Goal: Task Accomplishment & Management: Use online tool/utility

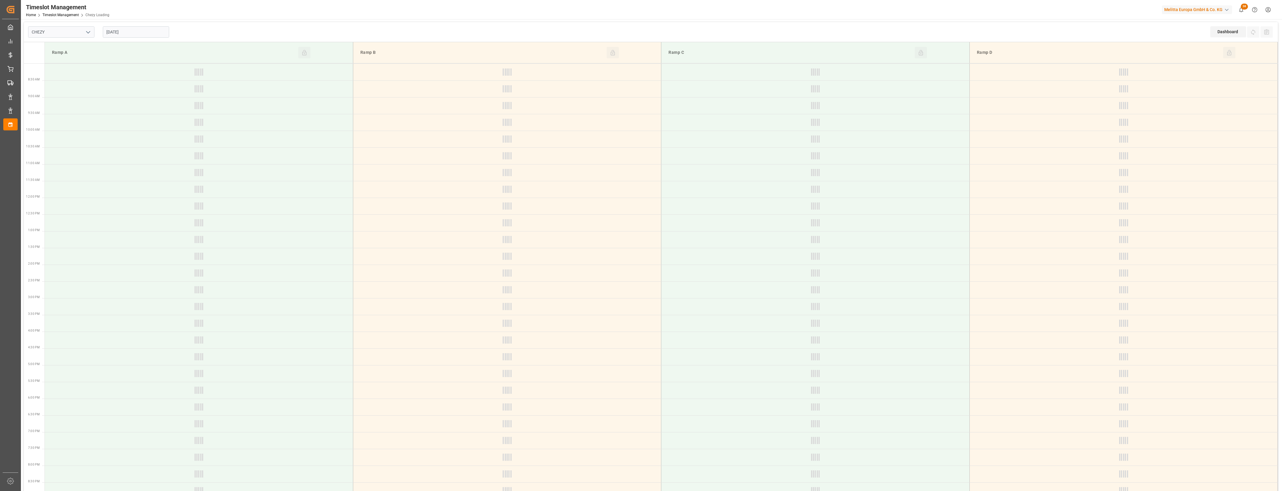
type input "Chezy Loading"
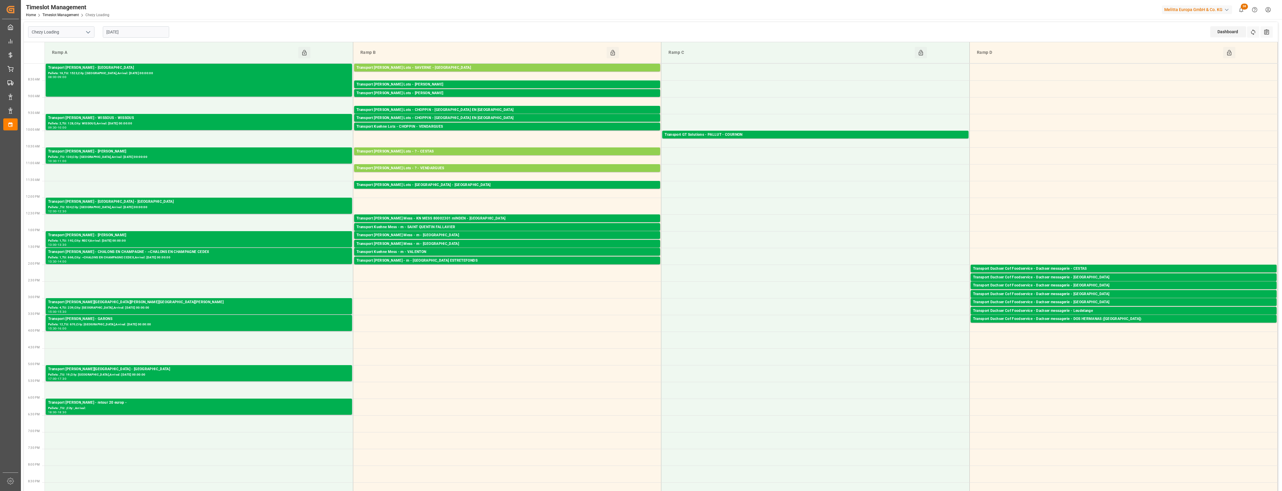
drag, startPoint x: 157, startPoint y: 35, endPoint x: 155, endPoint y: 37, distance: 3.6
click at [157, 35] on input "[DATE]" at bounding box center [136, 31] width 66 height 11
click at [123, 105] on span "19" at bounding box center [122, 103] width 4 height 4
type input "[DATE]"
click at [126, 30] on input "[DATE]" at bounding box center [136, 31] width 66 height 11
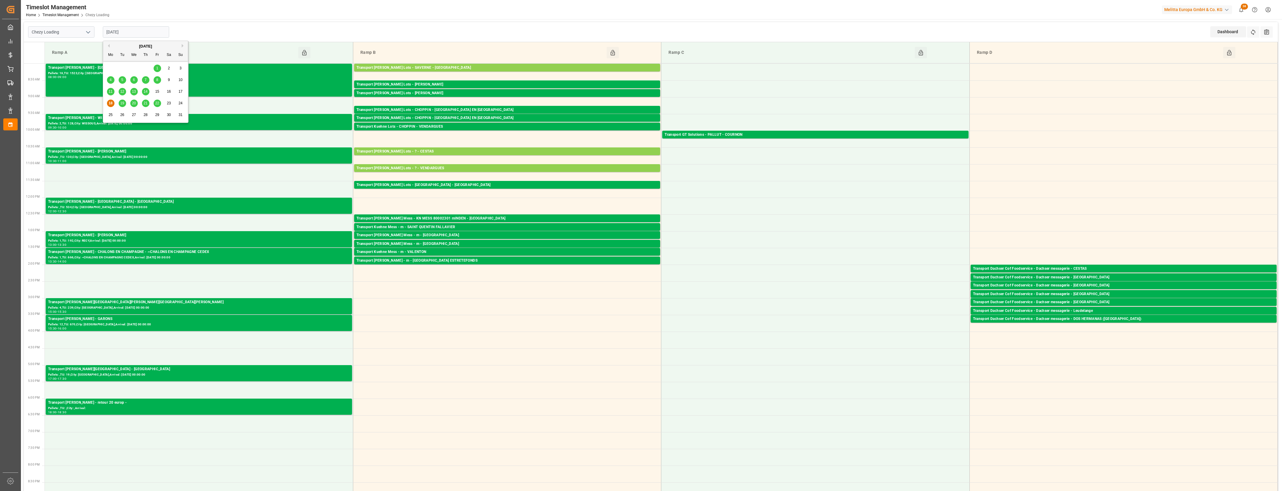
click at [123, 103] on span "19" at bounding box center [122, 103] width 4 height 4
type input "[DATE]"
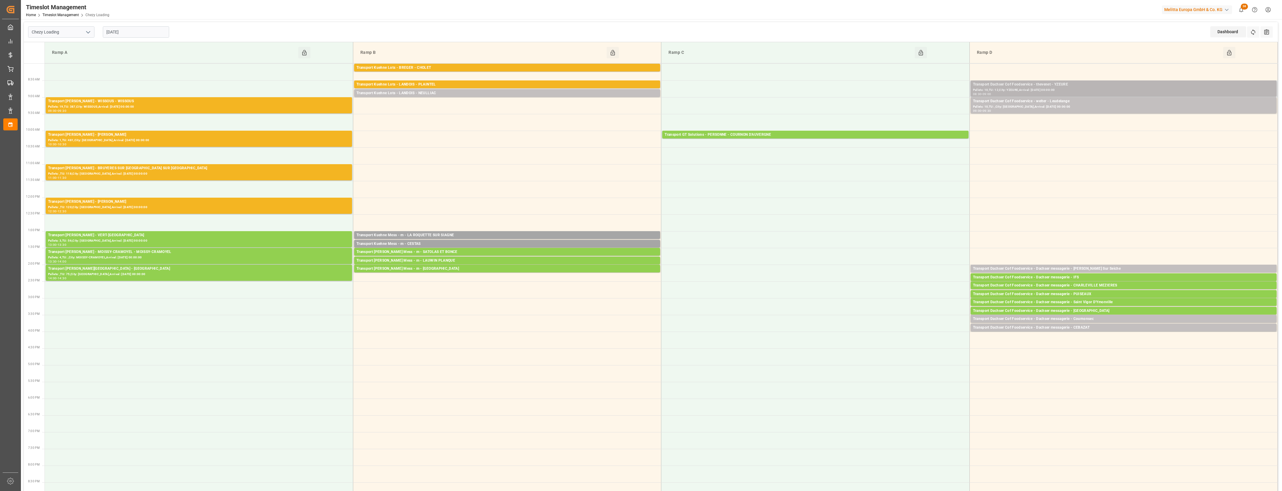
click at [1076, 86] on div "Transport Dachser Cof Foodservice - thevenet - YZEURE" at bounding box center [1123, 85] width 301 height 6
click at [894, 111] on button "Open" at bounding box center [892, 111] width 42 height 7
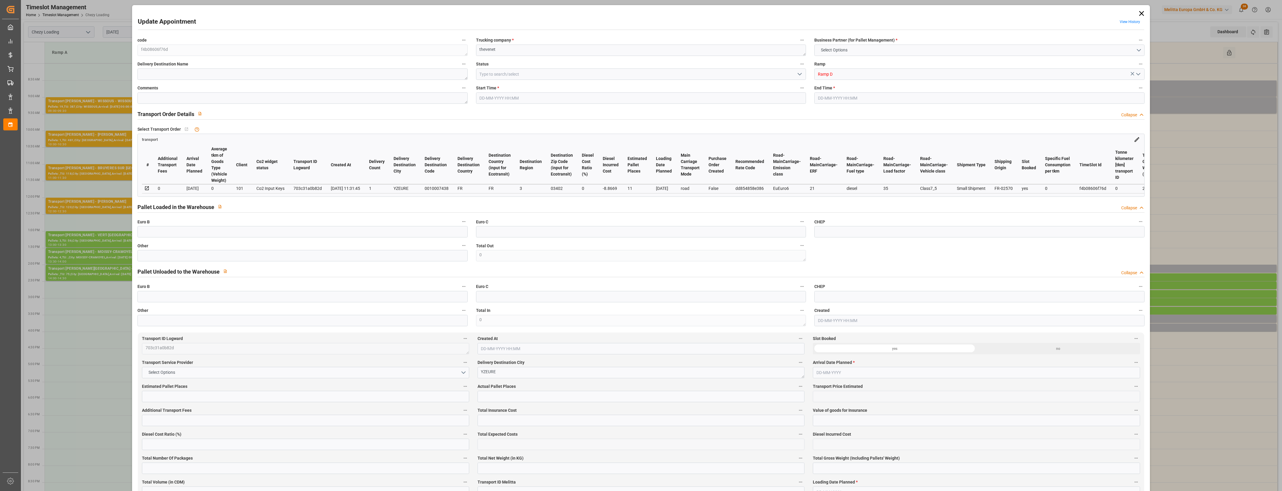
type input "11"
type input "334.6"
type input "0"
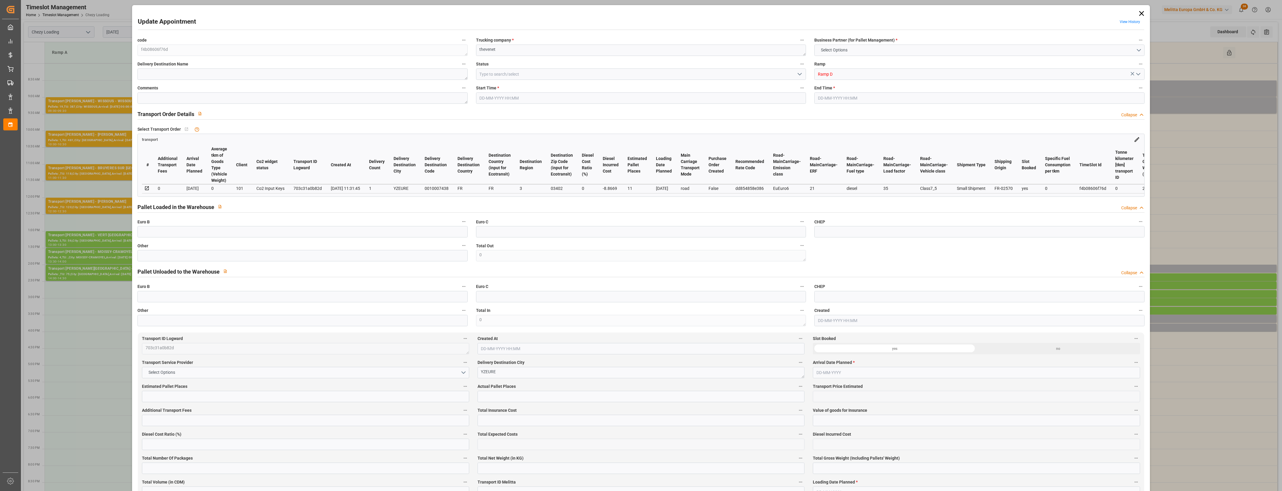
type input "325.7331"
type input "-8.8669"
type input "0"
type input "2299.28"
type input "3011.32"
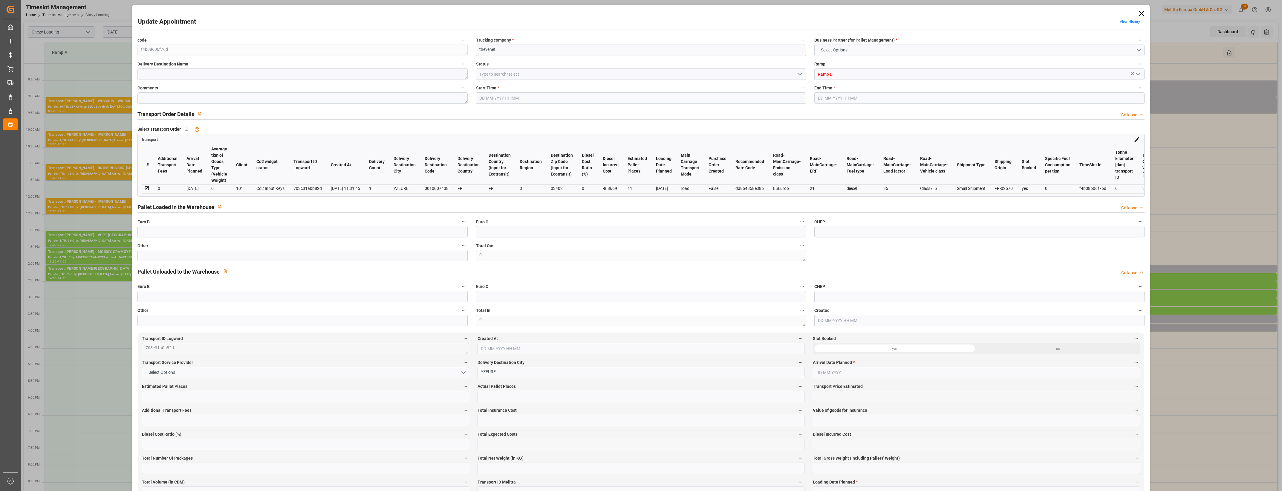
type input "8605.68"
type input "3"
type input "10"
type input "12"
type input "11"
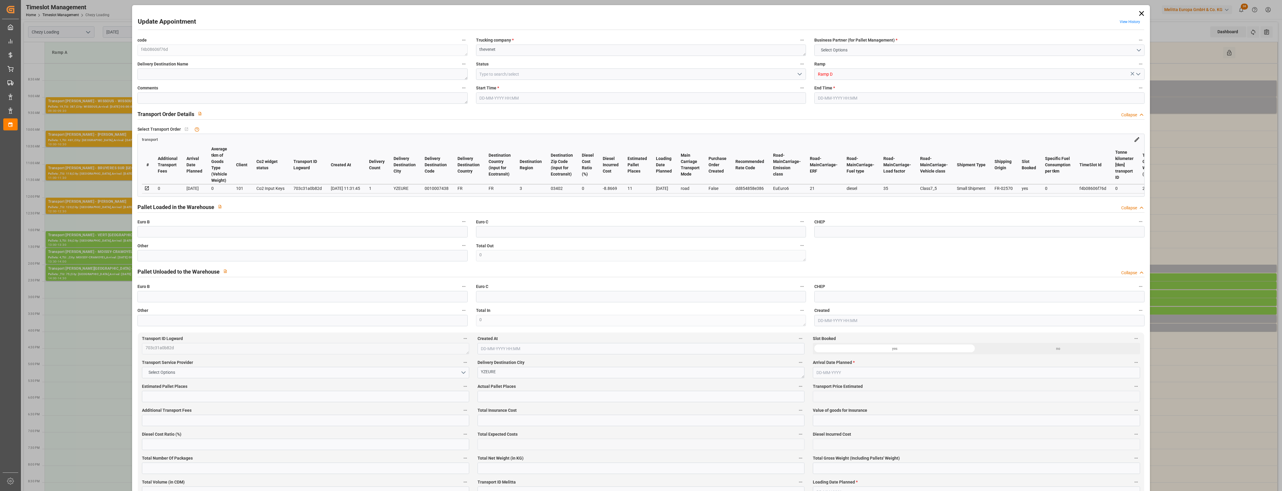
type input "101"
type input "2738"
type input "0"
type input "4710.8598"
type input "0"
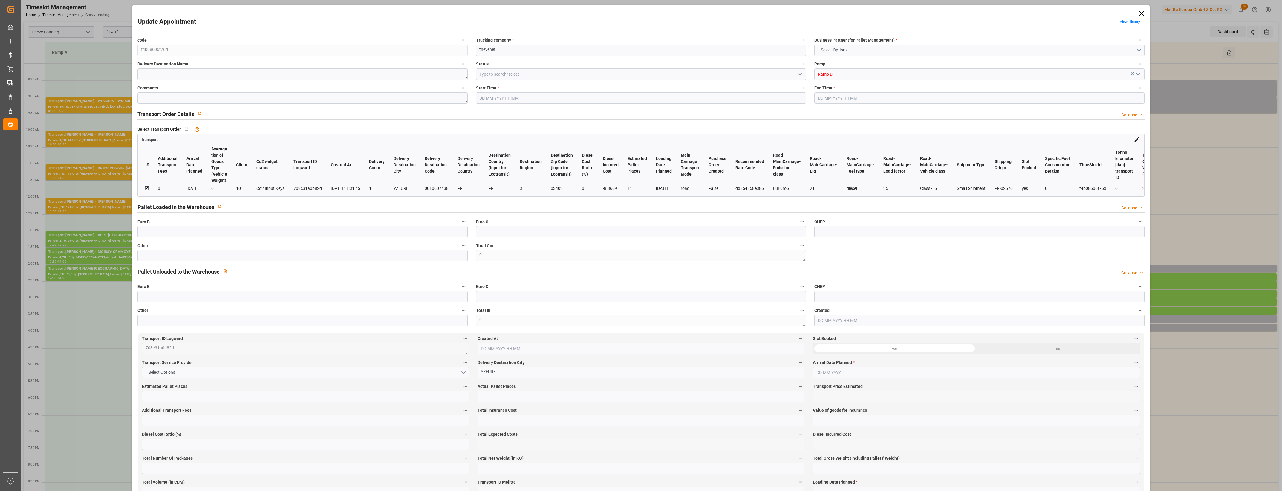
type input "0"
type input "21"
type input "35"
type input "19-08-2025 08:30"
type input "19-08-2025 09:00"
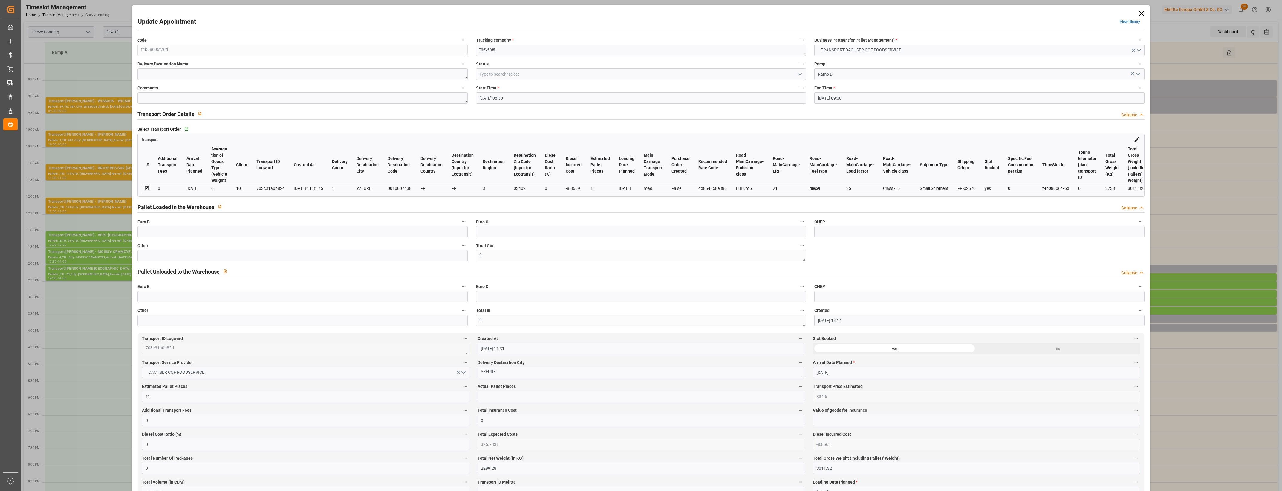
type input "14-08-2025 14:14"
type input "14-08-2025 11:31"
type input "22-08-2025"
type input "[DATE]"
click at [1141, 11] on icon at bounding box center [1141, 13] width 5 height 5
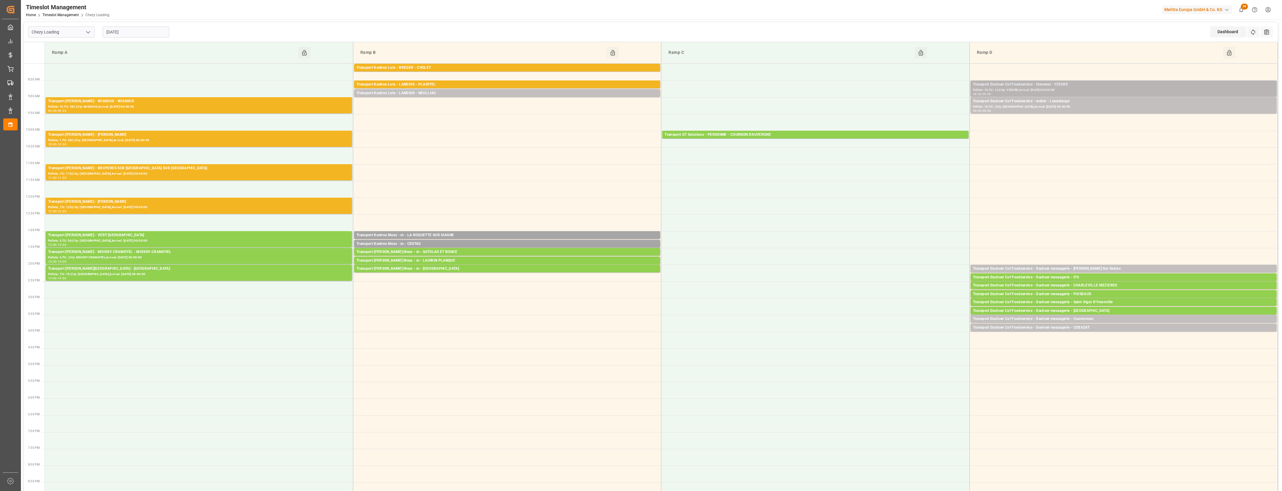
click at [1047, 83] on div "Transport Dachser Cof Foodservice - thevenet - YZEURE" at bounding box center [1123, 85] width 301 height 6
click at [898, 110] on button "Open" at bounding box center [892, 111] width 42 height 7
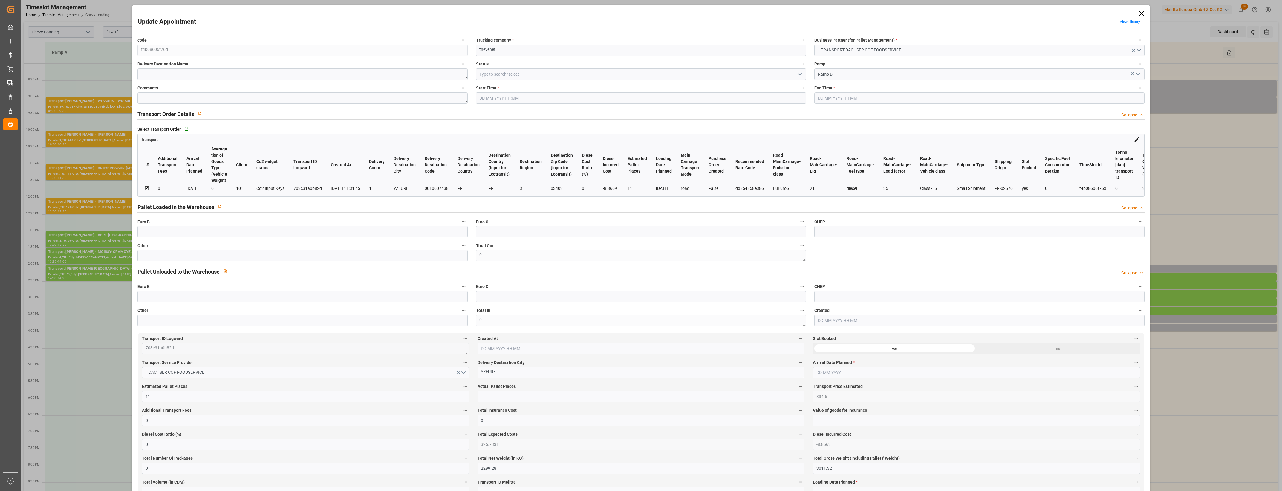
type input "11"
type input "334.6"
type input "0"
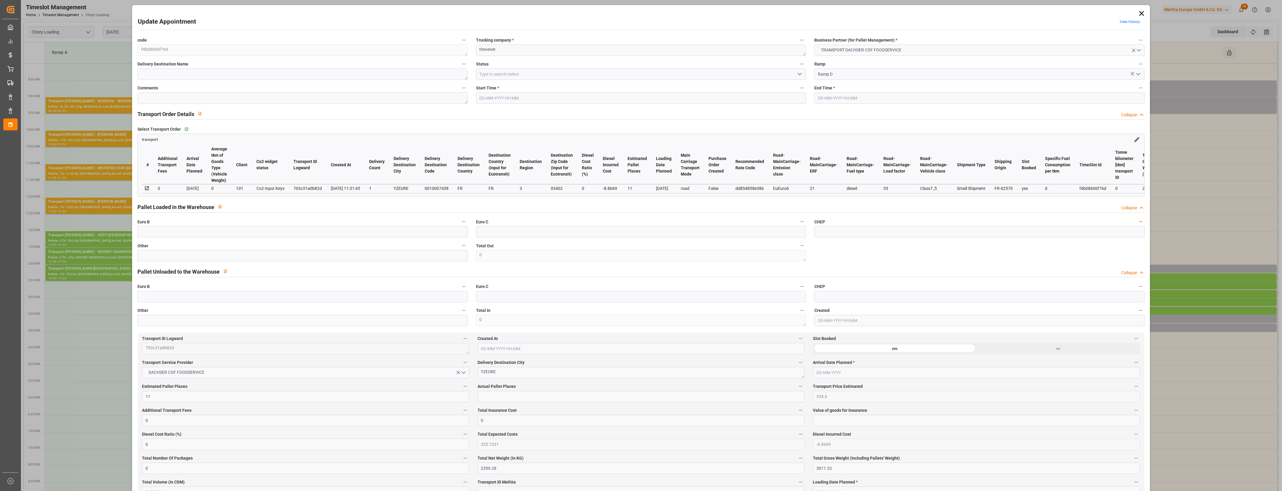
type input "325.7331"
type input "-8.8669"
type input "0"
type input "2299.28"
type input "3011.32"
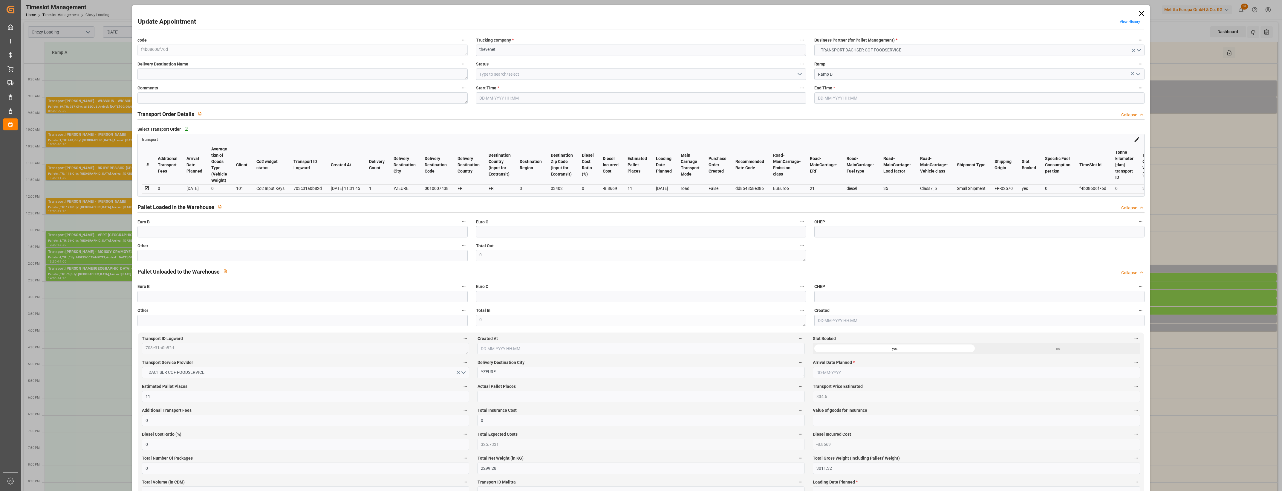
type input "8605.68"
type input "3"
type input "10"
type input "12"
type input "11"
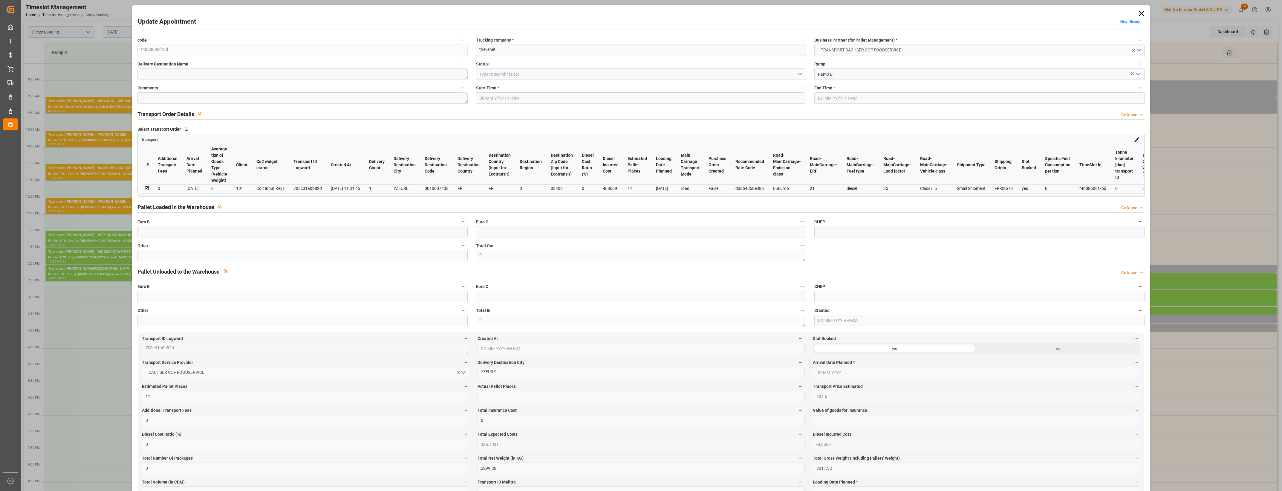
type input "101"
type input "2738"
type input "0"
type input "4710.8598"
type input "0"
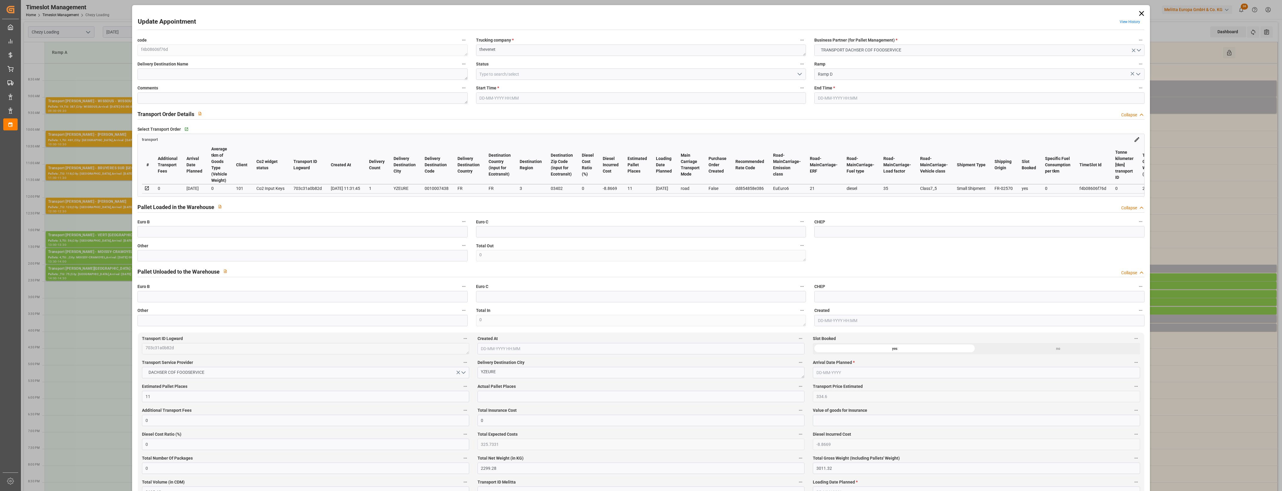
type input "0"
type input "21"
type input "35"
type input "19-08-2025 08:30"
type input "19-08-2025 09:00"
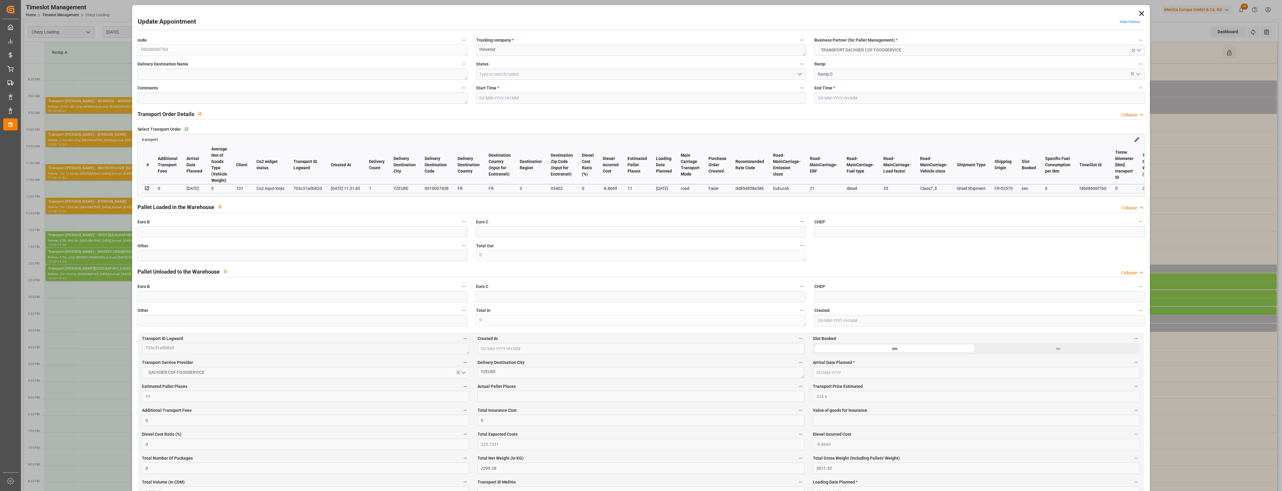
type input "14-08-2025 14:14"
type input "14-08-2025 11:31"
type input "22-08-2025"
type input "[DATE]"
click at [798, 74] on polyline "open menu" at bounding box center [800, 74] width 4 height 2
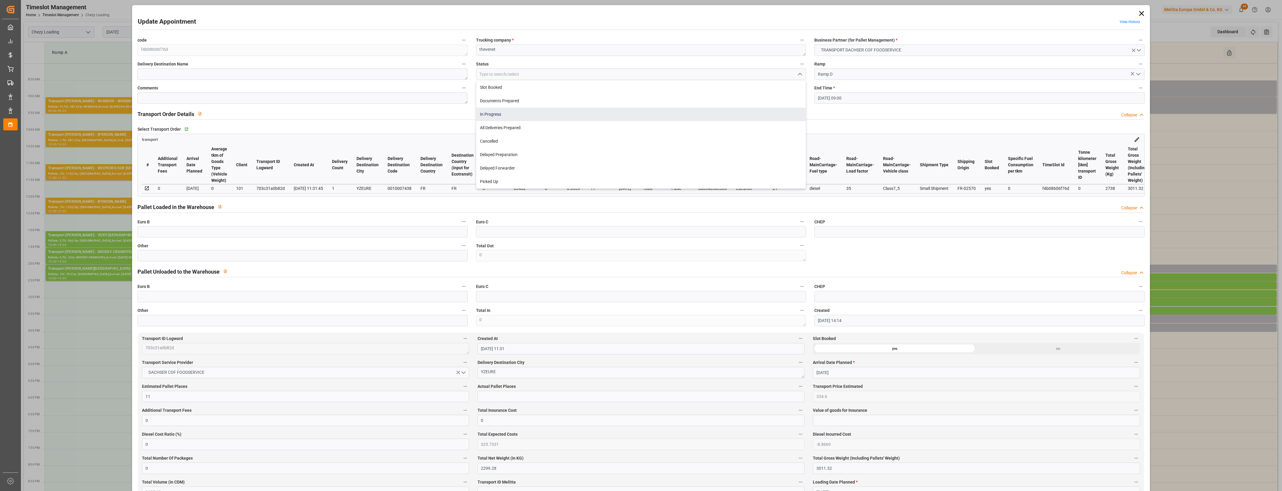
click at [504, 112] on div "In Progress" at bounding box center [640, 114] width 329 height 13
type input "In Progress"
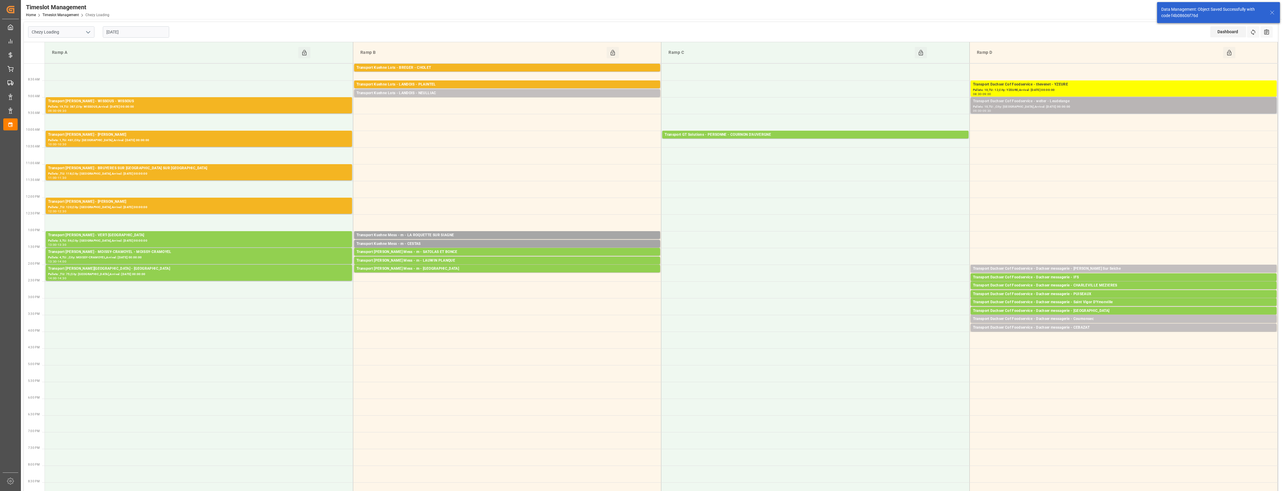
click at [1054, 101] on div "Transport Dachser Cof Foodservice - welter - Leudelange" at bounding box center [1123, 101] width 301 height 6
click at [887, 126] on button "Open" at bounding box center [892, 128] width 42 height 7
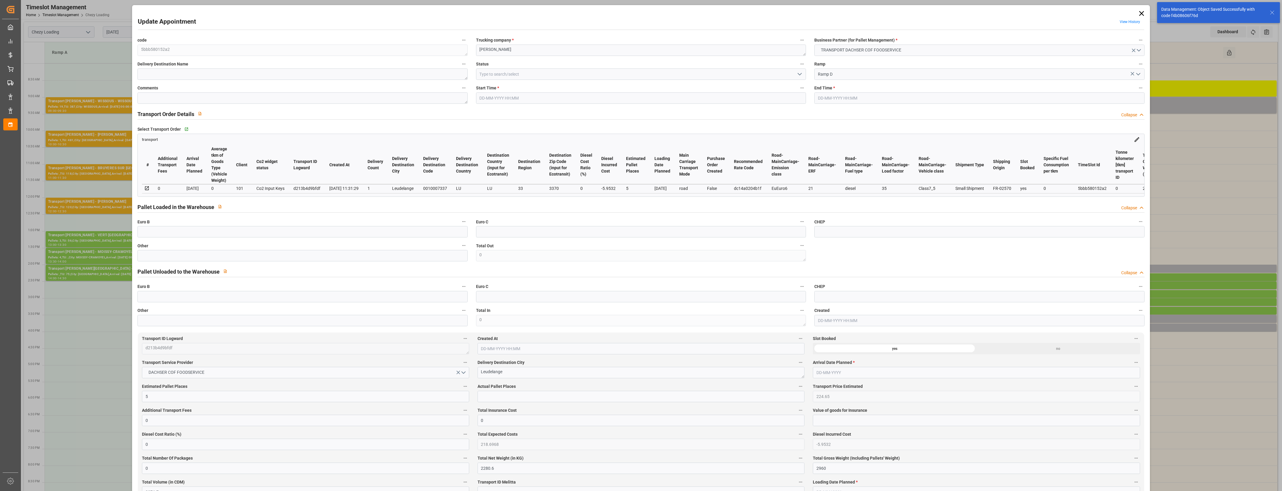
type input "19-08-2025 09:00"
type input "19-08-2025 09:30"
type input "14-08-2025 14:15"
type input "14-08-2025 11:31"
type input "22-08-2025"
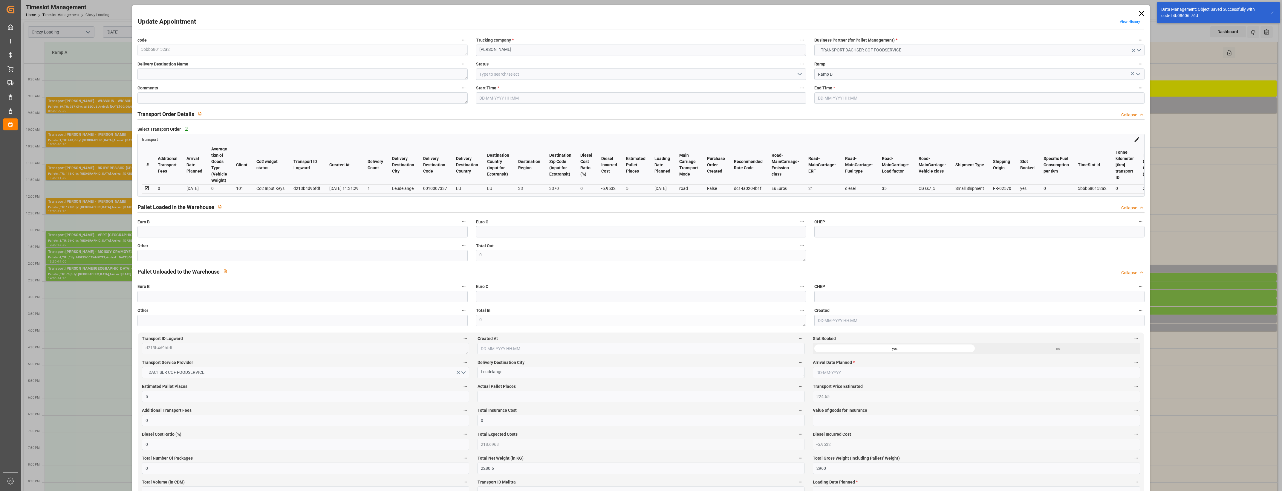
type input "21-08-2025"
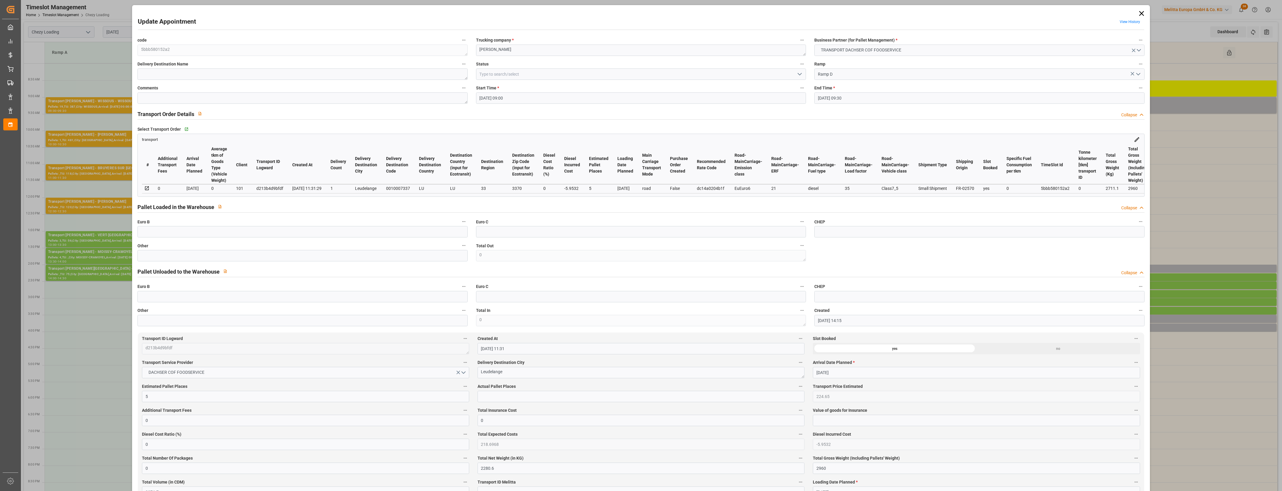
click at [799, 73] on icon "open menu" at bounding box center [799, 74] width 7 height 7
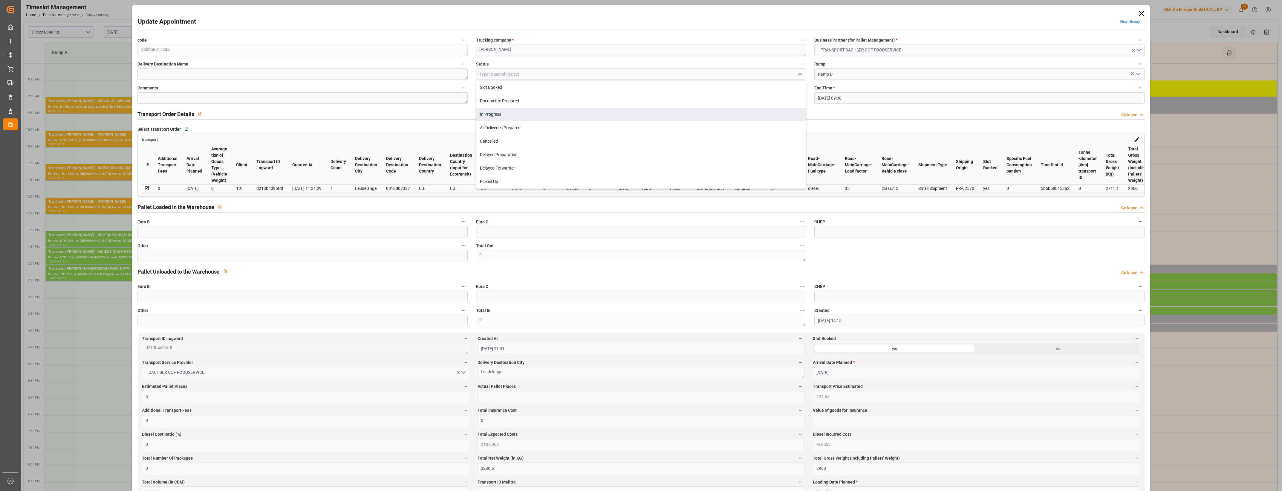
click at [503, 118] on div "In Progress" at bounding box center [640, 114] width 329 height 13
type input "In Progress"
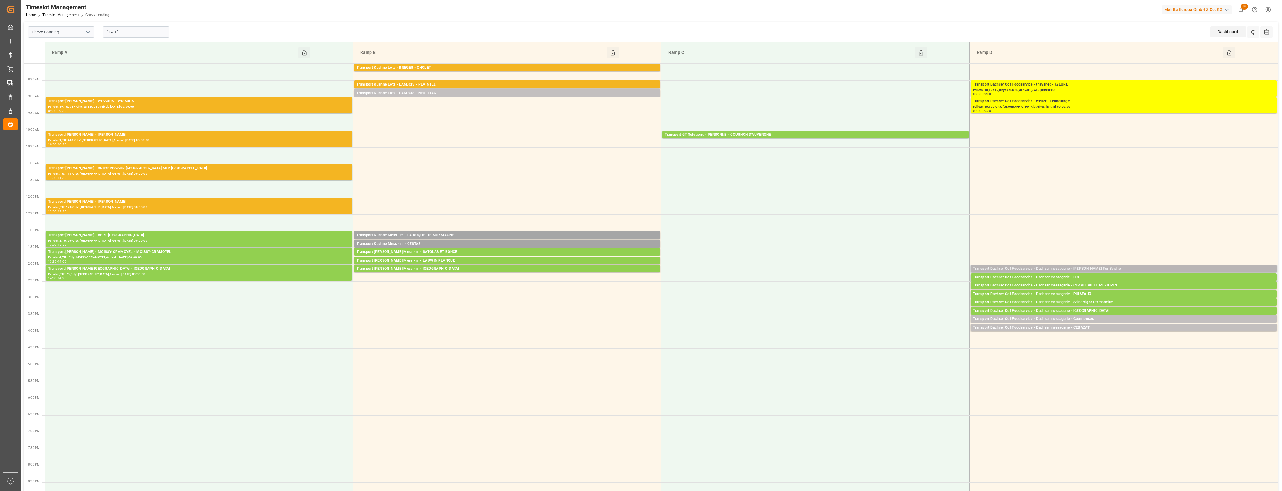
click at [1103, 268] on div "Transport Dachser Cof Foodservice - Dachser messagerie - [PERSON_NAME] Sur Seic…" at bounding box center [1123, 269] width 301 height 6
click at [903, 294] on button "Open" at bounding box center [892, 295] width 42 height 7
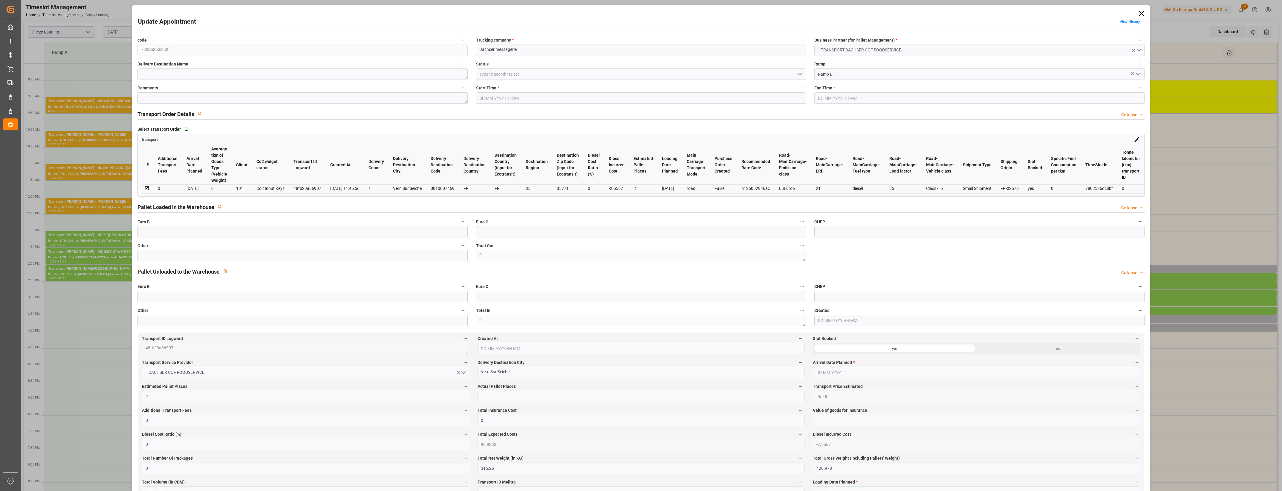
type input "19-08-2025 14:00"
type input "19-08-2025 14:15"
type input "18-08-2025 12:04"
type input "18-08-2025 11:45"
type input "25-08-2025"
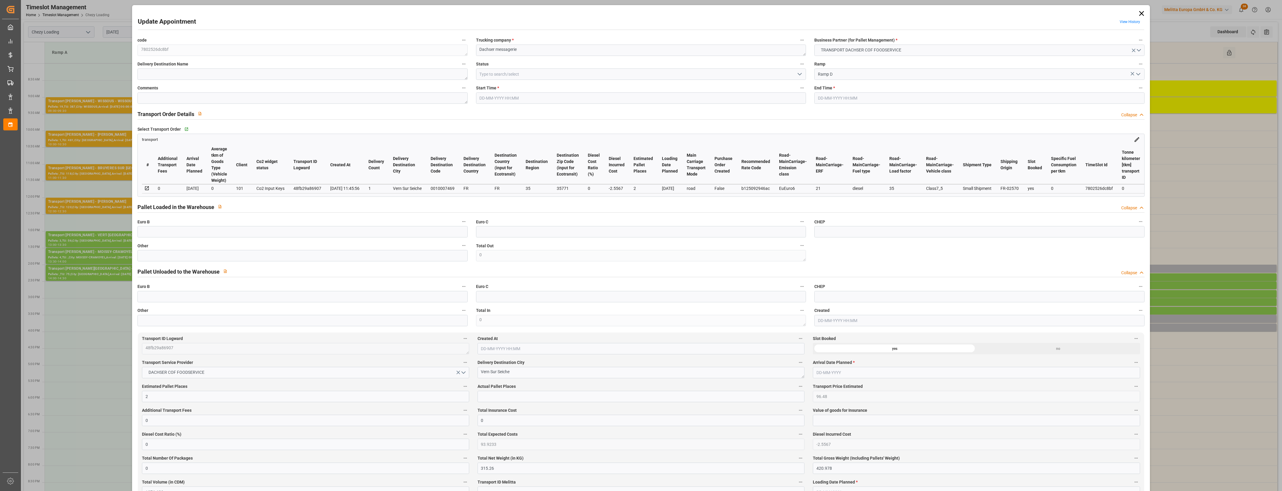
type input "21-08-2025"
click at [157, 258] on input "text" at bounding box center [302, 255] width 330 height 11
type input "2"
click at [492, 397] on input "text" at bounding box center [640, 396] width 327 height 11
type input "2"
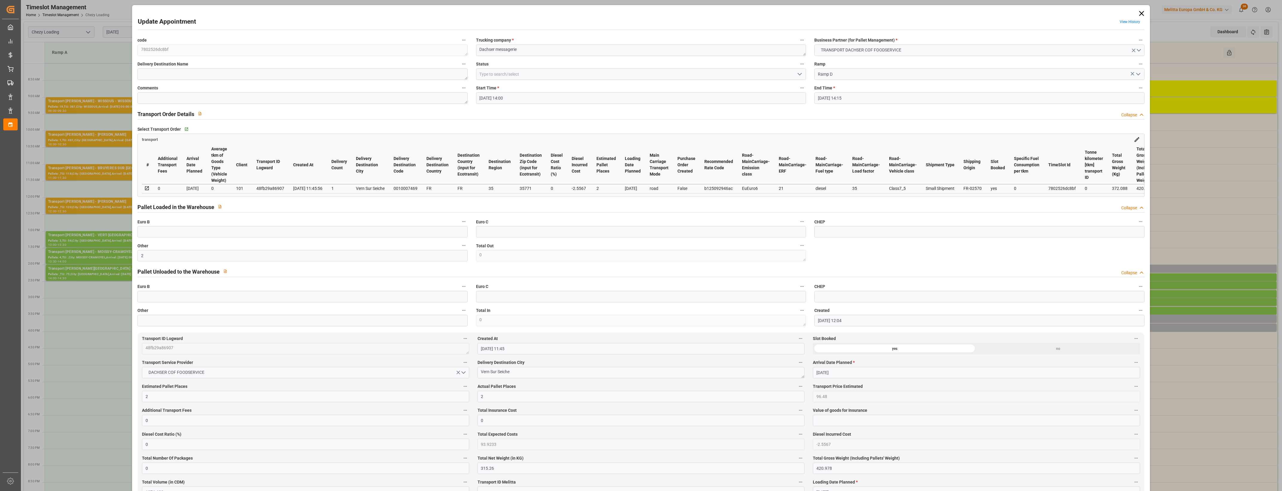
click at [560, 291] on label "Euro C" at bounding box center [641, 286] width 330 height 8
click at [798, 290] on button "Euro C" at bounding box center [802, 286] width 8 height 8
click at [800, 73] on div at bounding box center [641, 245] width 1282 height 491
click at [800, 75] on icon "open menu" at bounding box center [799, 74] width 7 height 7
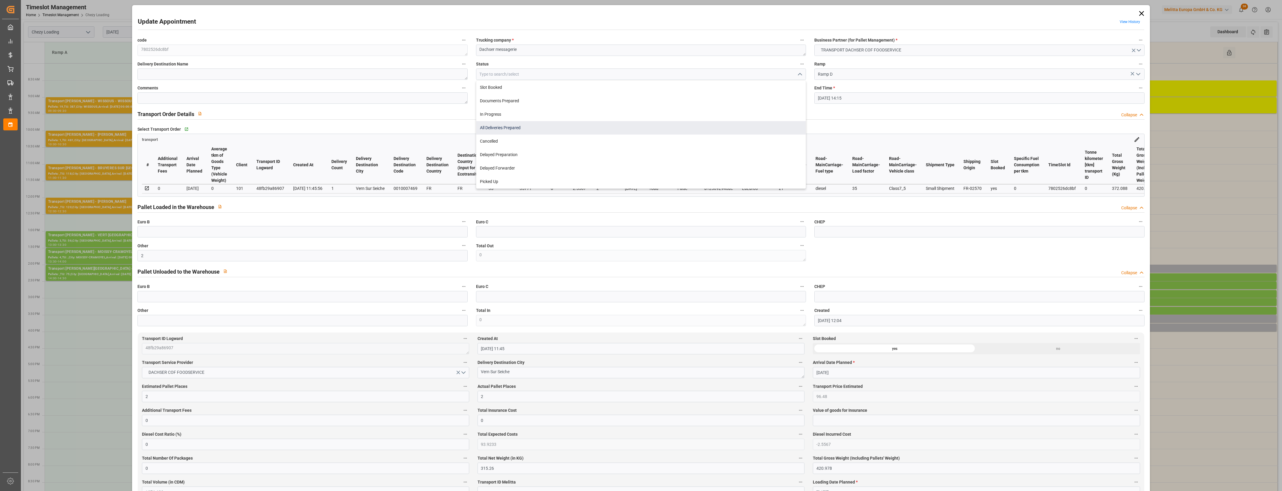
click at [498, 128] on div "All Deliveries Prepared" at bounding box center [640, 127] width 329 height 13
type input "All Deliveries Prepared"
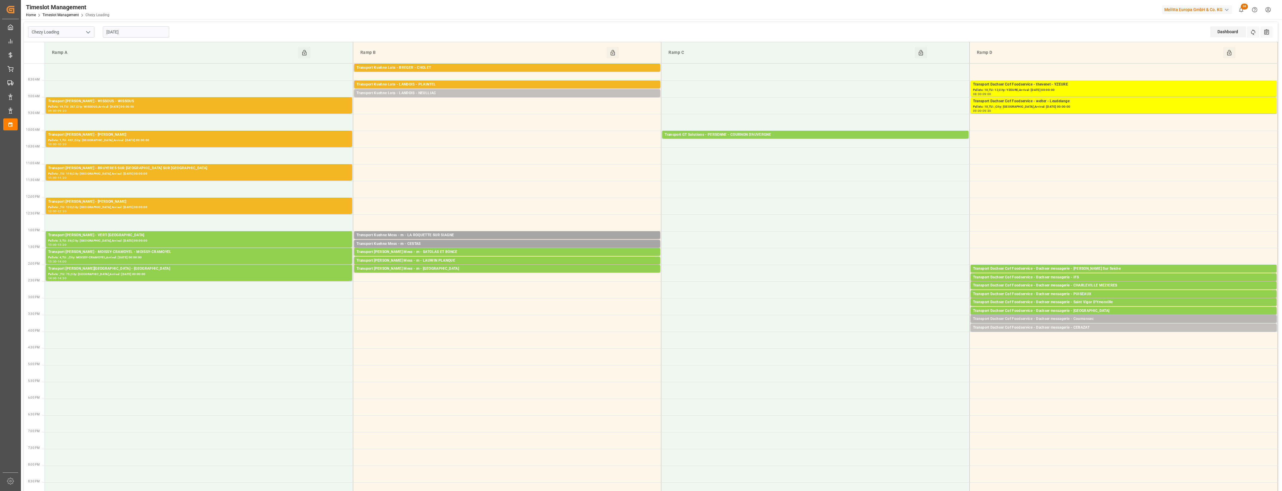
click at [1092, 319] on div "Transport Dachser Cof Foodservice - Dachser messagerie - Cournonsec" at bounding box center [1123, 319] width 301 height 6
click at [901, 345] on button "Open" at bounding box center [892, 345] width 42 height 7
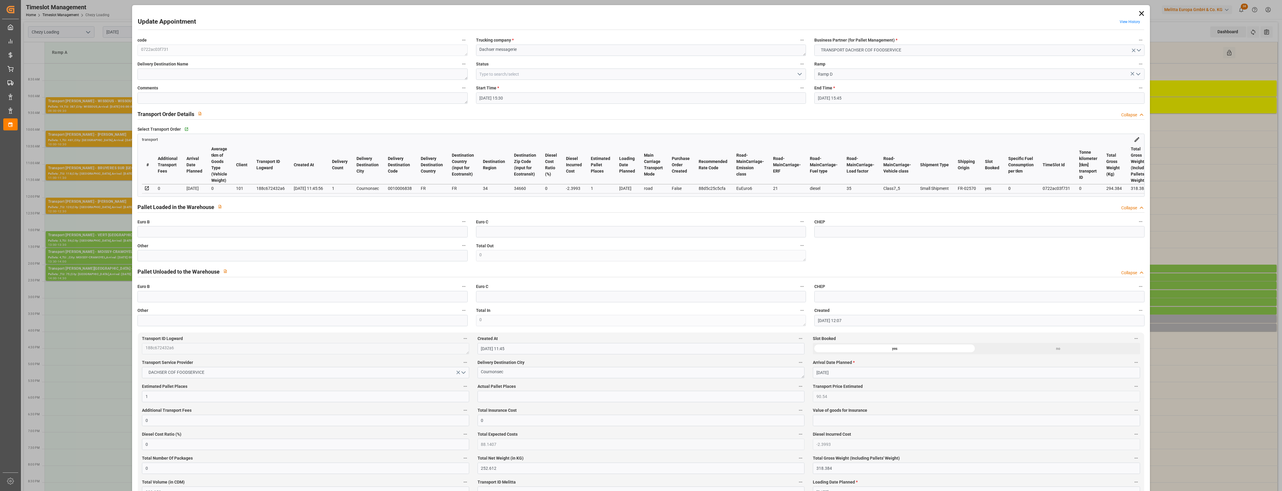
type input "19-08-2025 15:30"
type input "19-08-2025 15:45"
type input "18-08-2025 12:07"
type input "18-08-2025 11:45"
type input "25-08-2025"
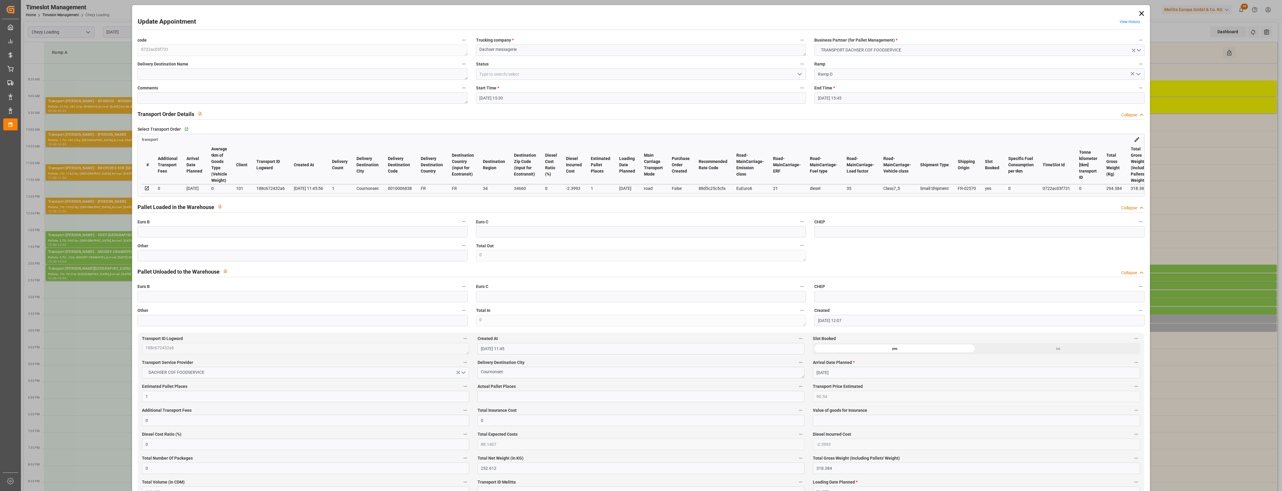
type input "20-08-2025"
click at [798, 74] on icon "open menu" at bounding box center [799, 74] width 7 height 7
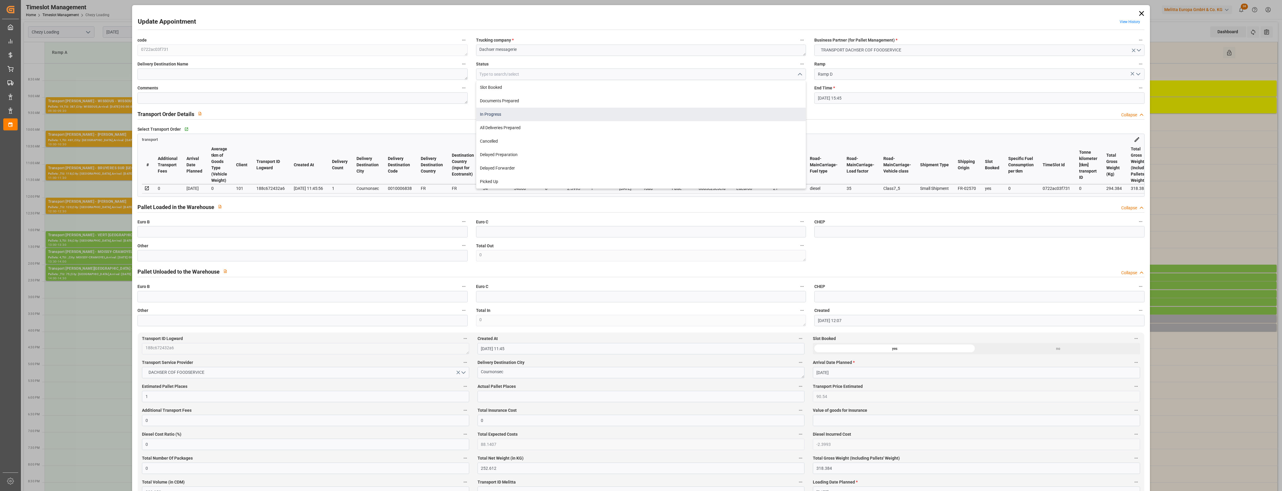
click at [513, 119] on div "In Progress" at bounding box center [640, 114] width 329 height 13
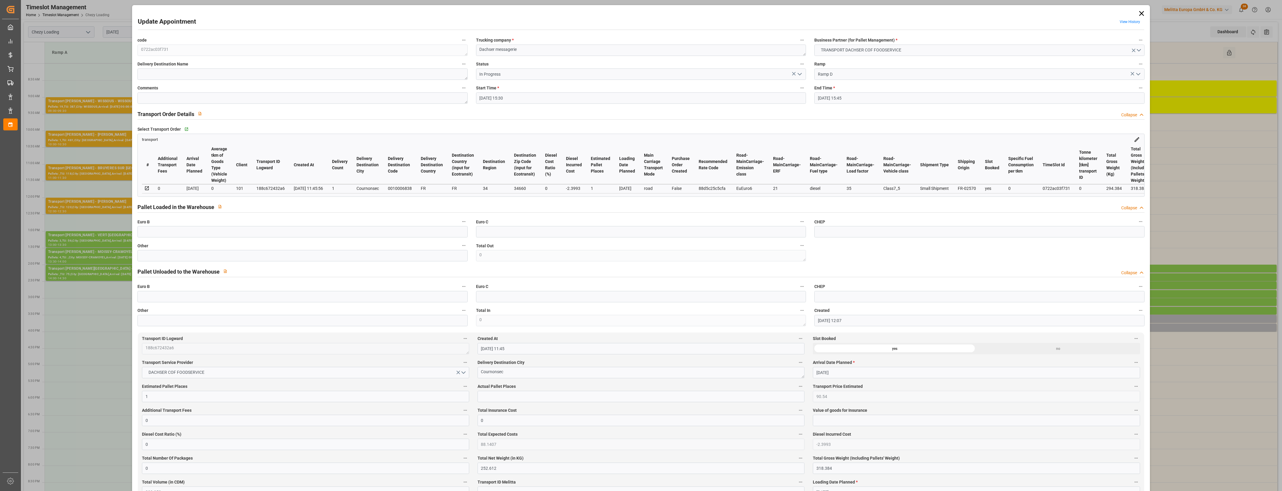
click at [801, 75] on icon "open menu" at bounding box center [799, 74] width 7 height 7
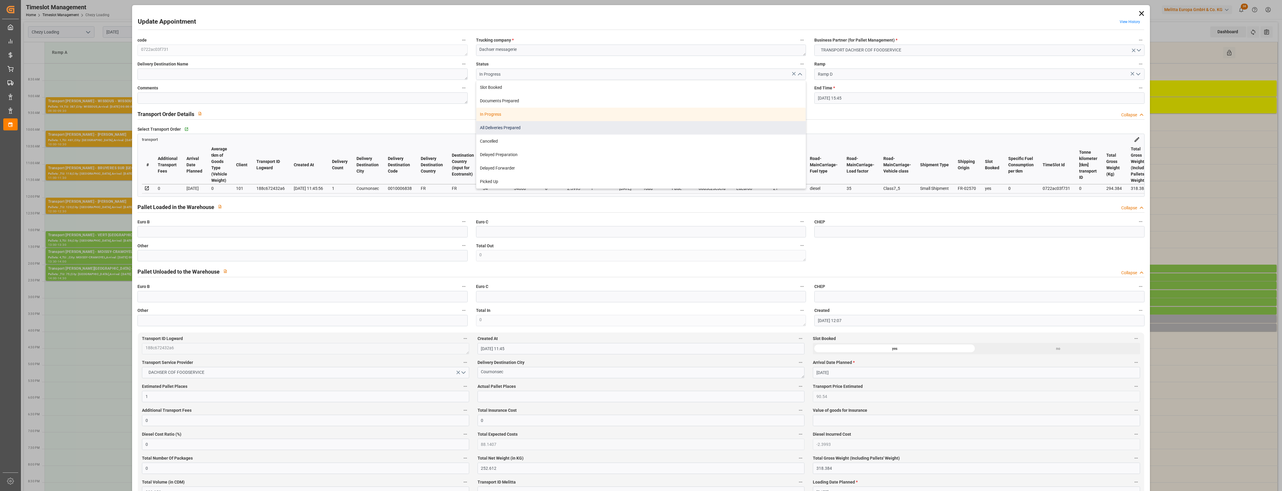
click at [495, 126] on div "All Deliveries Prepared" at bounding box center [640, 127] width 329 height 13
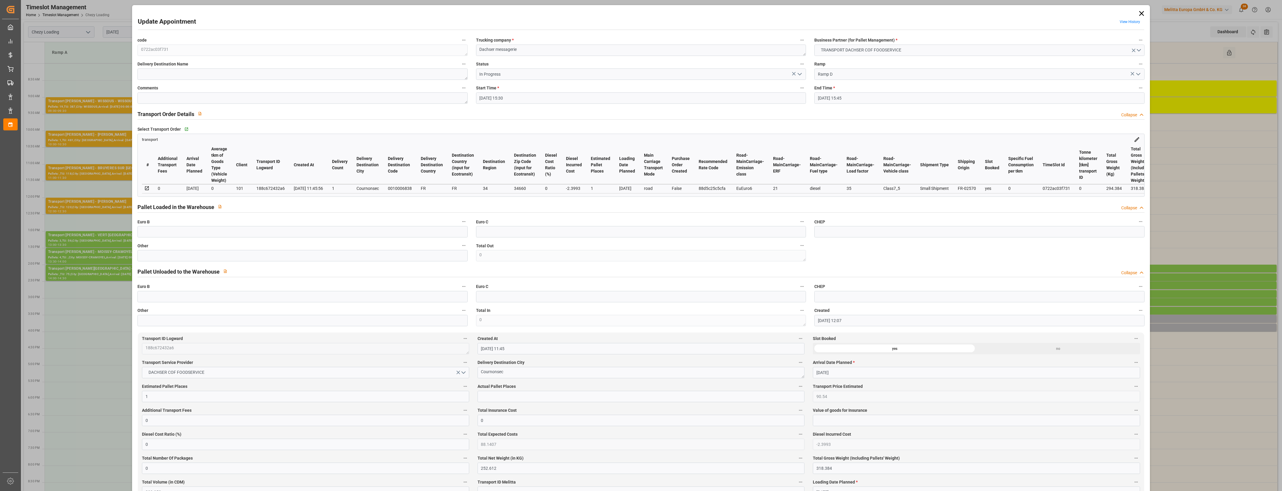
type input "All Deliveries Prepared"
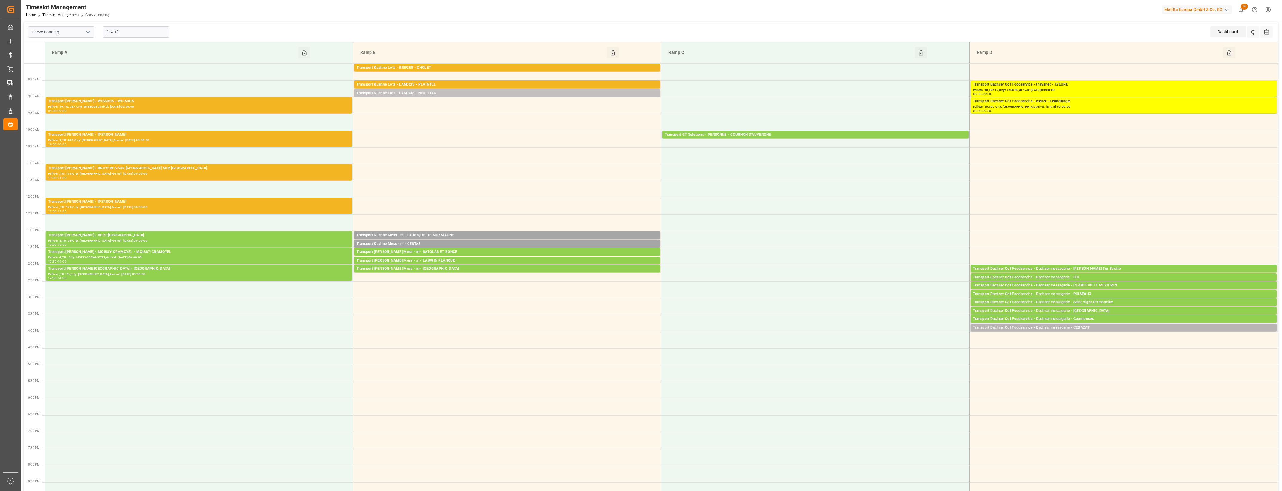
click at [1093, 327] on div "Transport Dachser Cof Foodservice - Dachser messagerie - CEBAZAT" at bounding box center [1123, 327] width 301 height 6
click at [908, 346] on button "Open" at bounding box center [892, 345] width 42 height 7
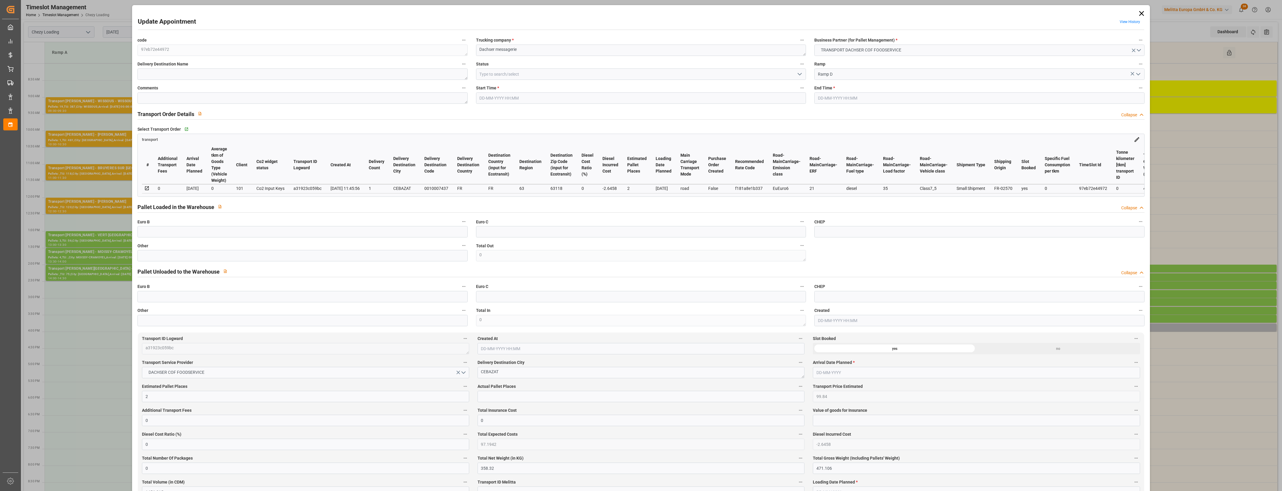
type input "2"
type input "99.84"
type input "0"
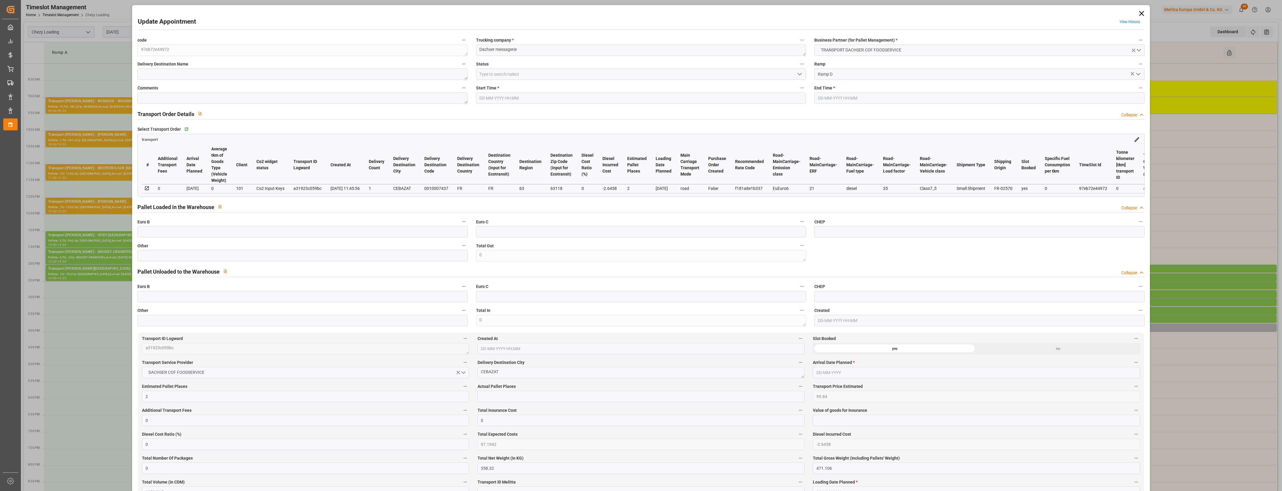
type input "97.1942"
type input "-2.6458"
type input "0"
type input "358.32"
type input "471.106"
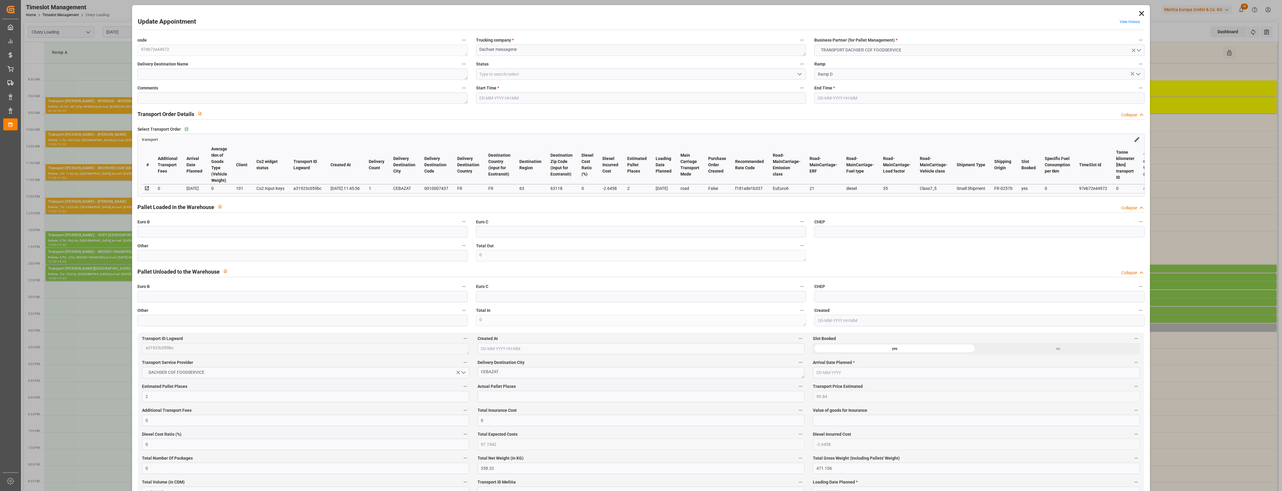
type input "1456.815"
type input "63"
type input "1"
type input "56"
type input "2"
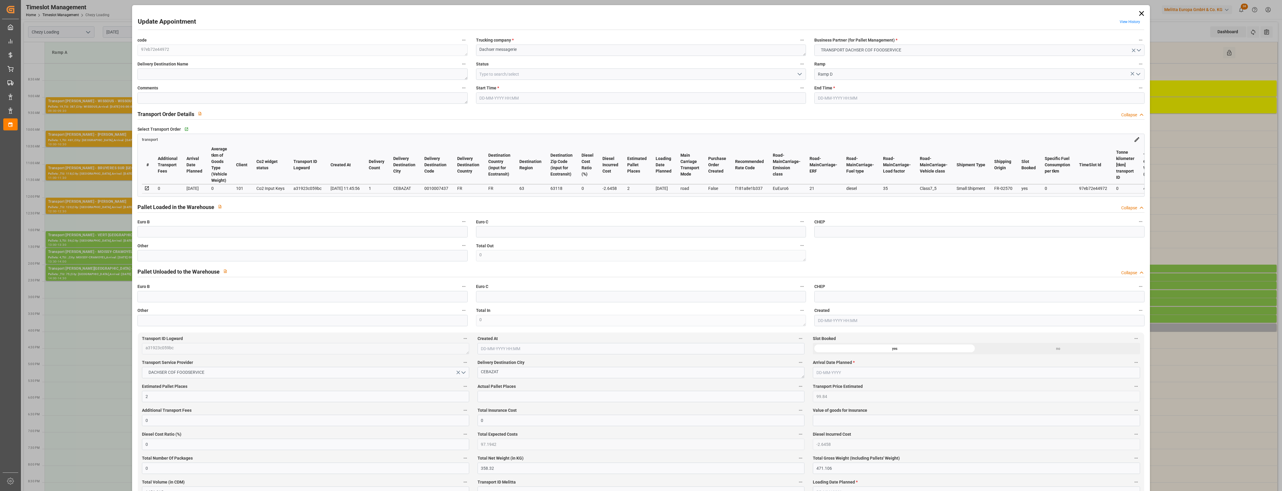
type input "101"
type input "422.216"
type input "0"
type input "4710.8598"
type input "0"
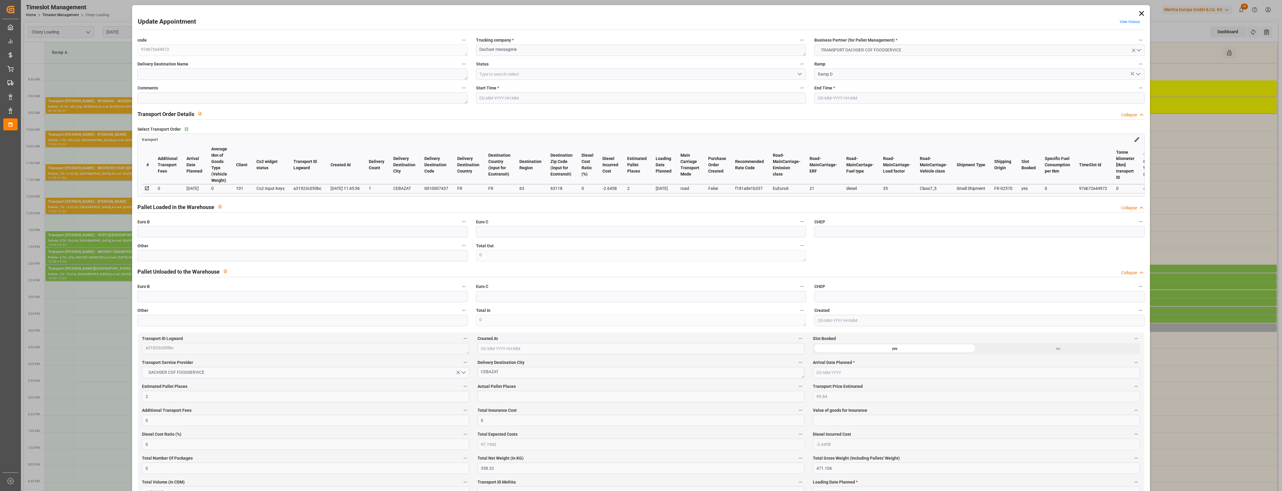
type input "0"
type input "21"
type input "35"
type input "19-08-2025 15:45"
type input "19-08-2025 16:00"
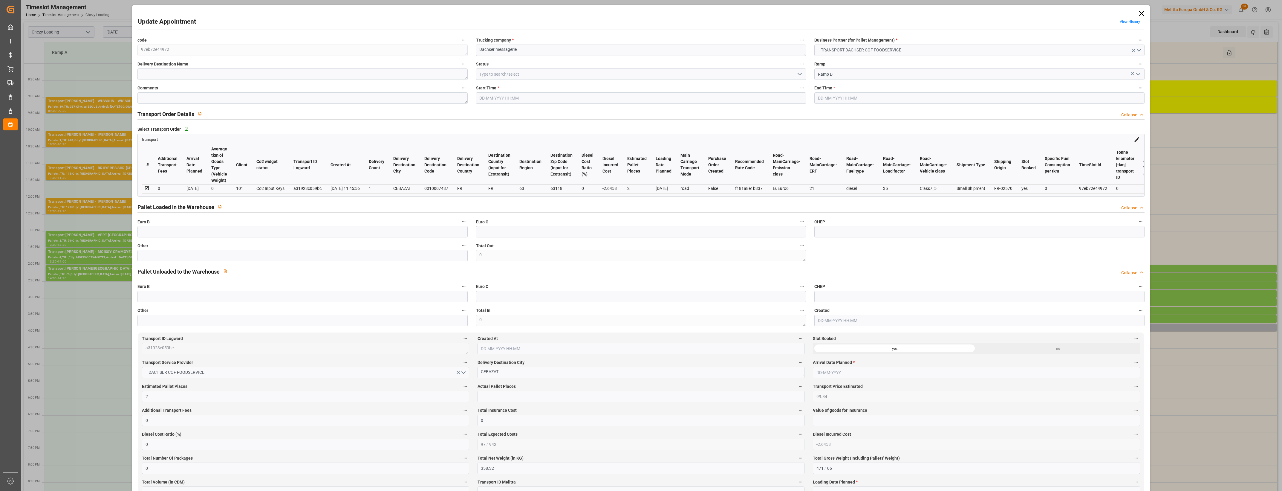
type input "18-08-2025 12:07"
type input "18-08-2025 11:45"
type input "25-08-2025"
type input "20-08-2025"
click at [162, 260] on input "text" at bounding box center [302, 255] width 330 height 11
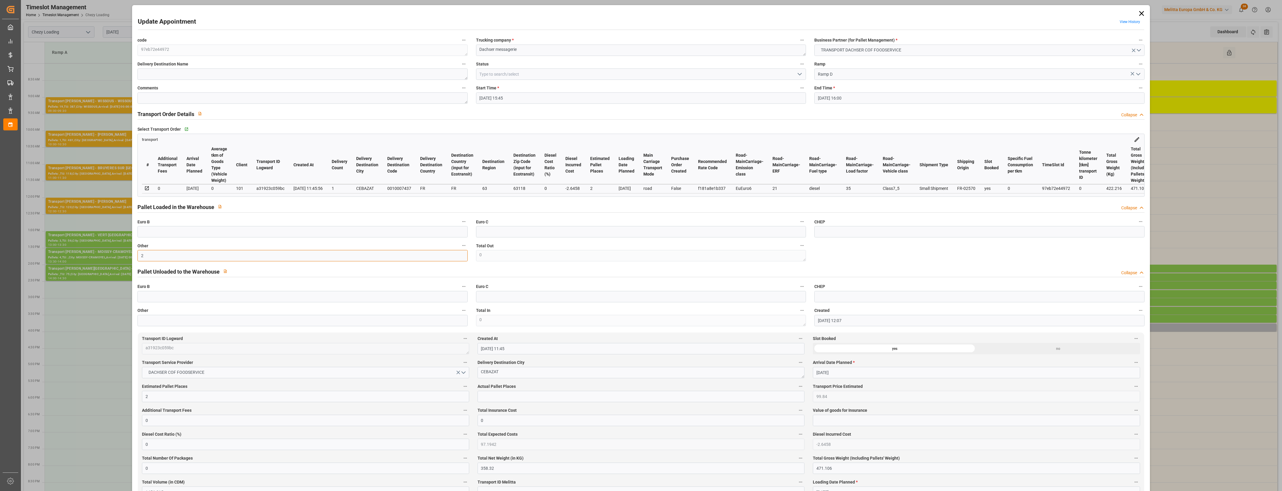
type input "2"
click at [521, 272] on div "Pallet Unloaded to the Warehouse Collapse" at bounding box center [640, 270] width 1007 height 11
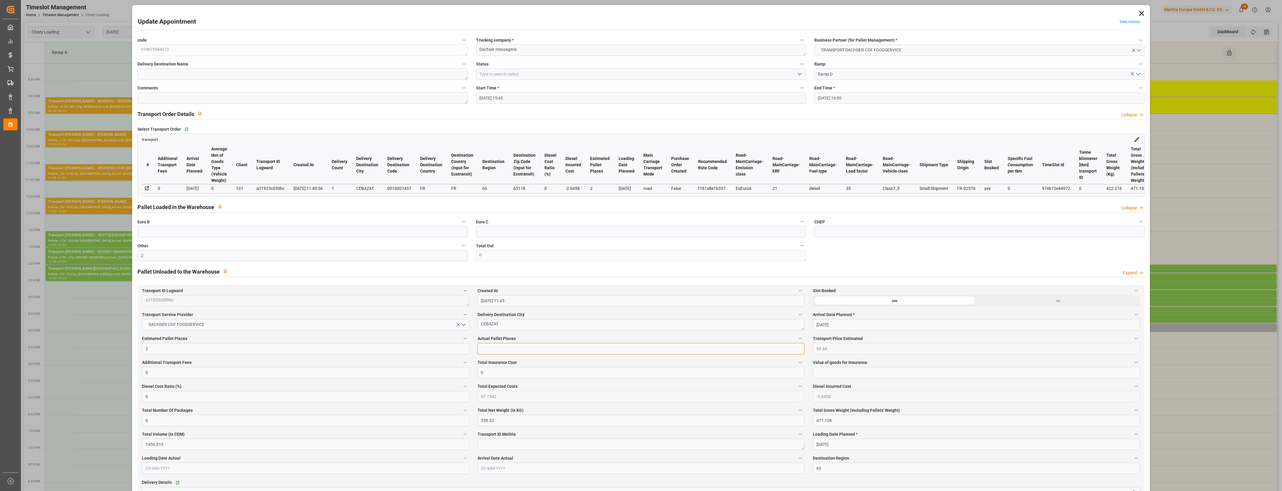
drag, startPoint x: 495, startPoint y: 350, endPoint x: 516, endPoint y: 347, distance: 21.5
click at [495, 351] on input "text" at bounding box center [640, 348] width 327 height 11
type input "2"
click at [538, 316] on label "Delivery Destination City" at bounding box center [640, 314] width 327 height 8
click at [797, 316] on button "Delivery Destination City" at bounding box center [801, 314] width 8 height 8
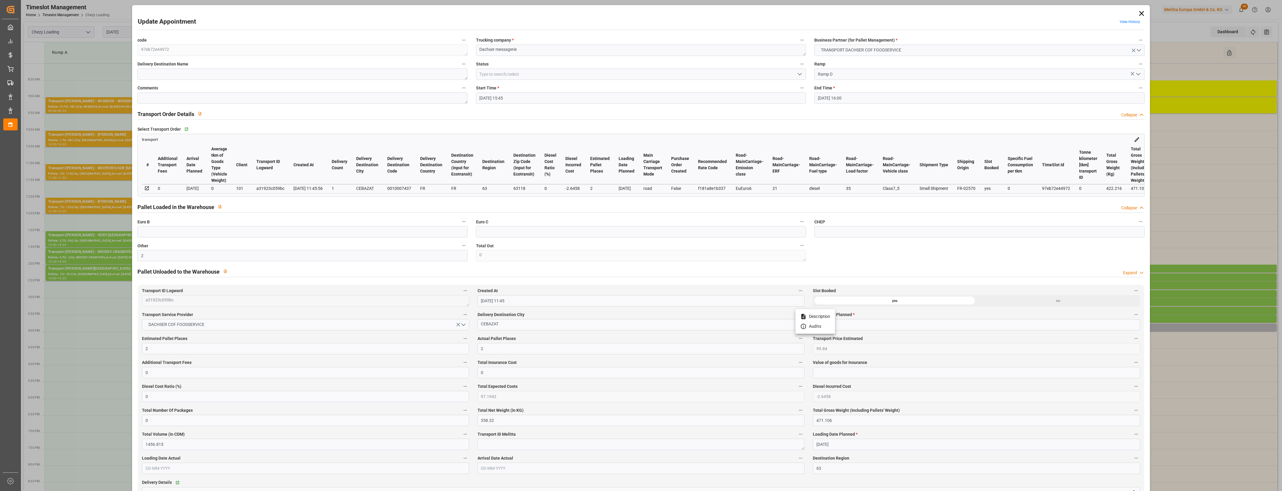
click at [538, 316] on div at bounding box center [641, 245] width 1282 height 491
click at [801, 74] on icon "open menu" at bounding box center [799, 74] width 7 height 7
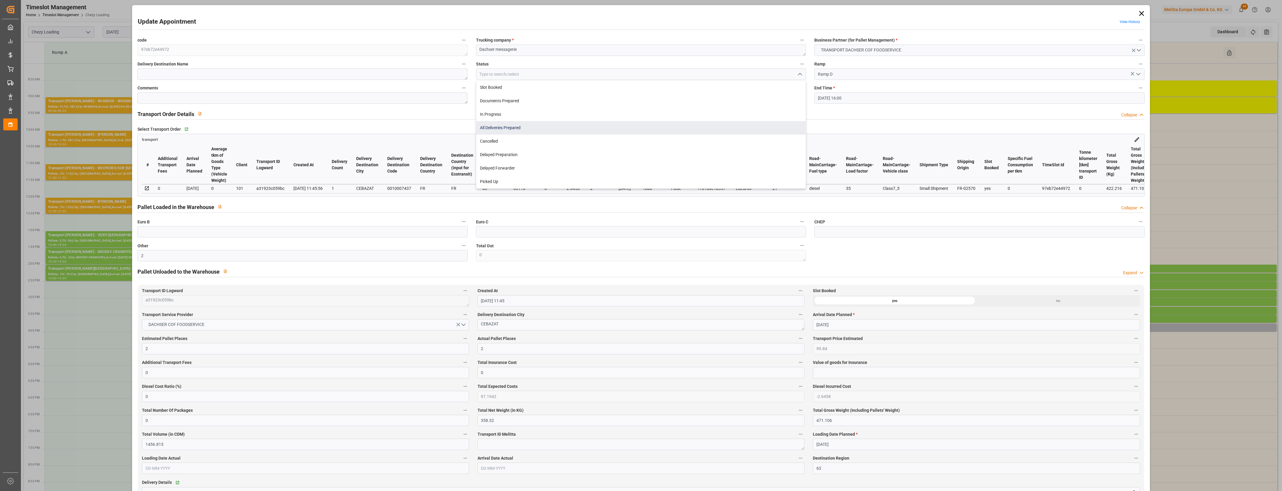
click at [512, 127] on div "All Deliveries Prepared" at bounding box center [640, 127] width 329 height 13
type input "All Deliveries Prepared"
